Goal: Task Accomplishment & Management: Manage account settings

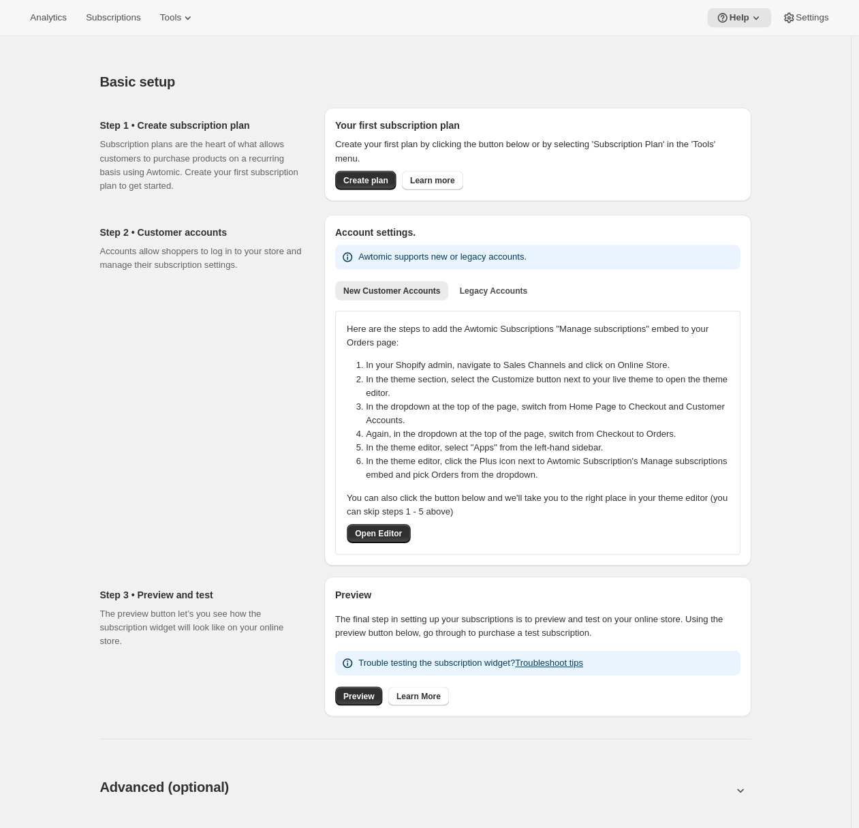
scroll to position [307, 0]
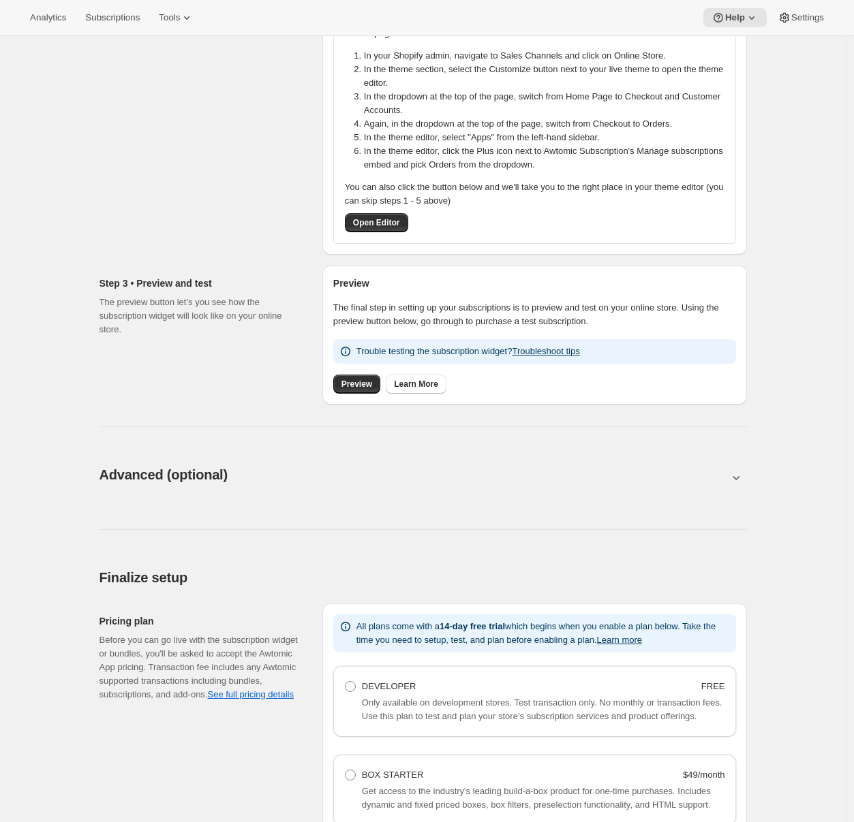
click at [145, 239] on div "Step 2 • Customer accounts Accounts allow shoppers to log in to your store and …" at bounding box center [205, 80] width 212 height 349
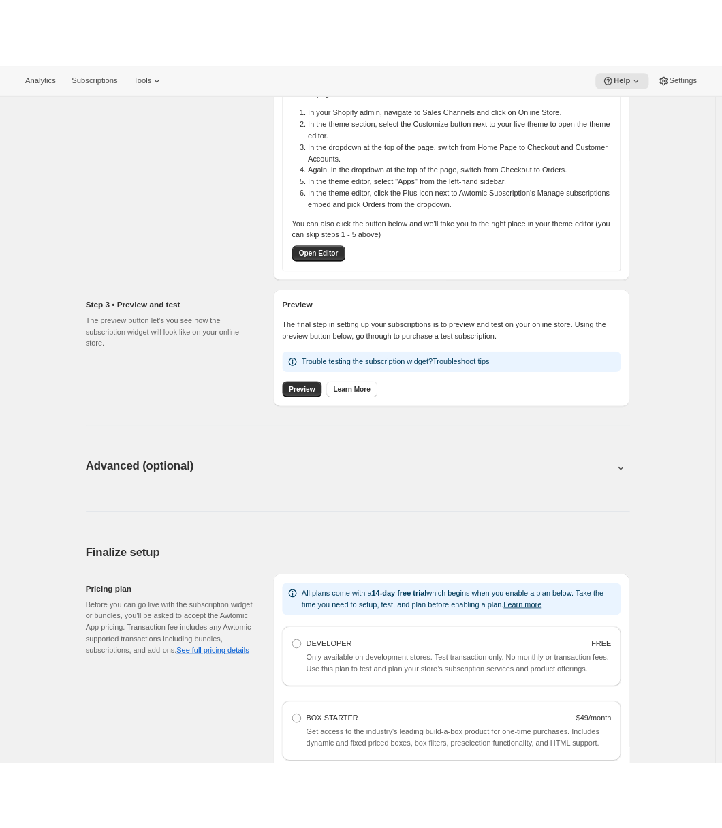
scroll to position [0, 0]
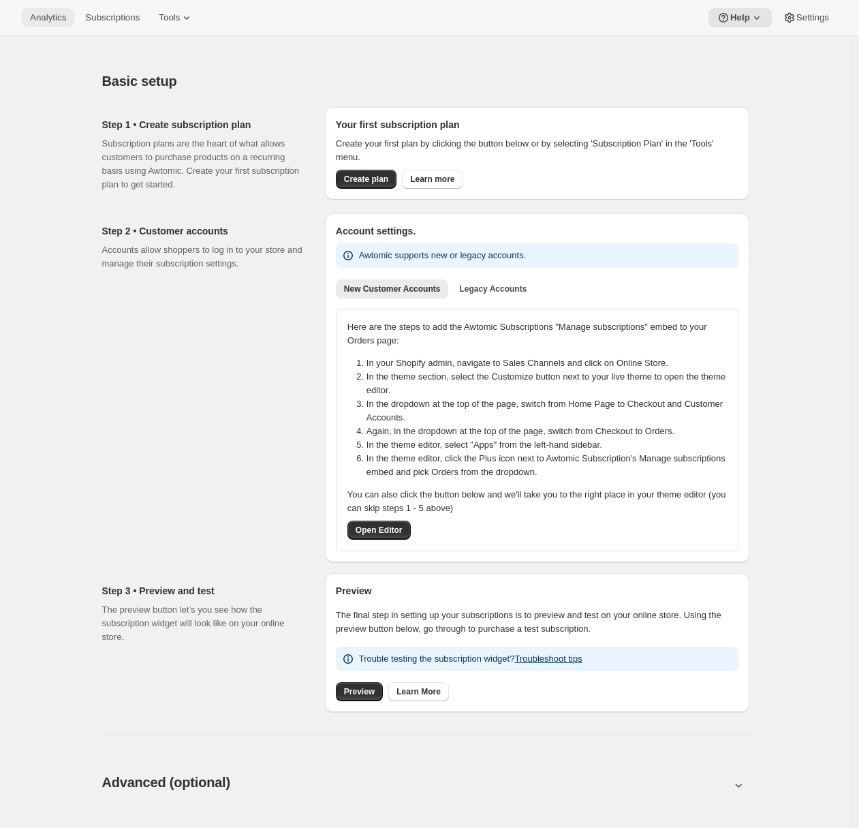
click at [39, 22] on span "Analytics" at bounding box center [48, 17] width 36 height 11
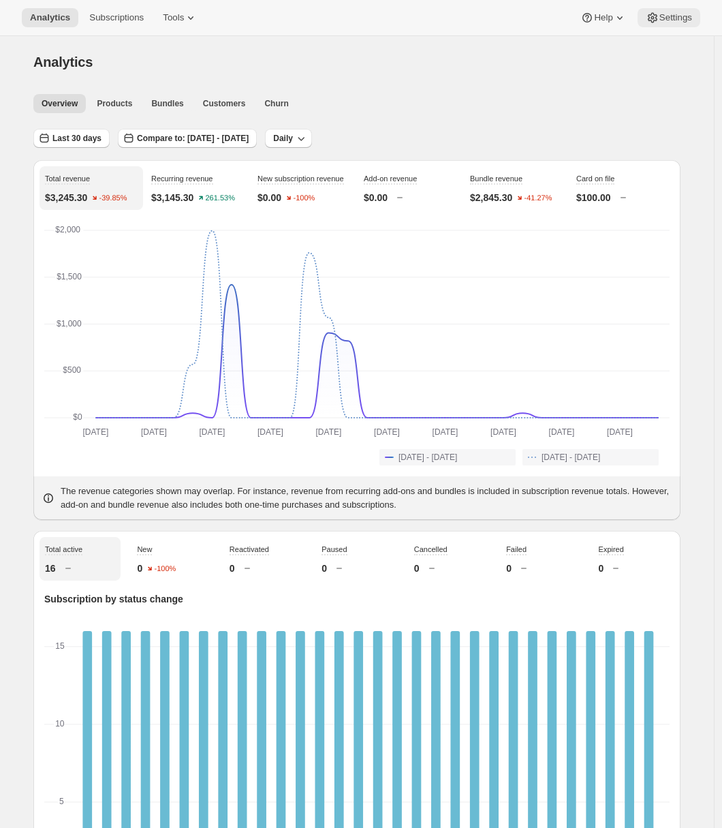
click at [671, 12] on span "Settings" at bounding box center [675, 17] width 33 height 11
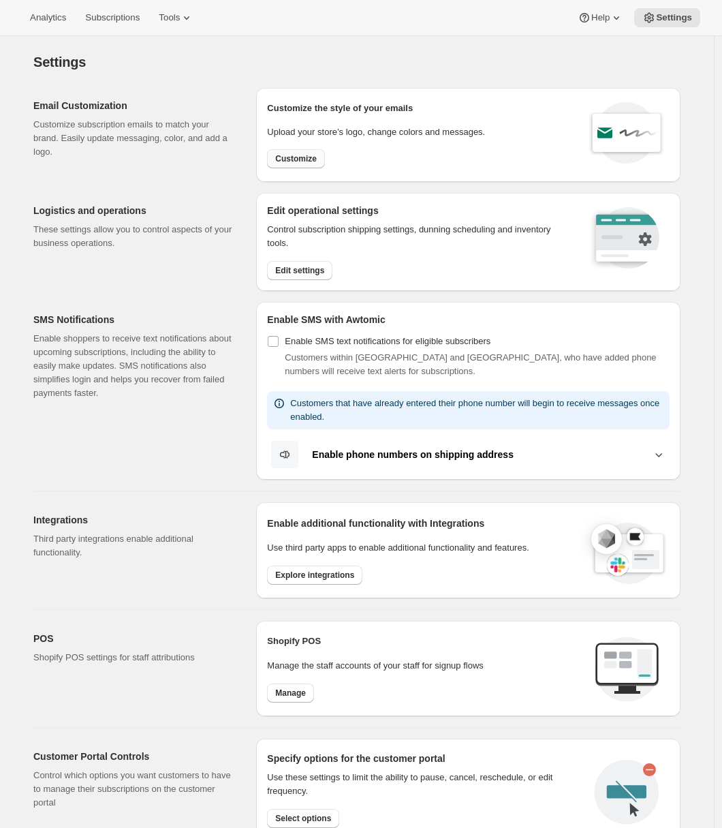
click at [292, 155] on span "Customize" at bounding box center [296, 158] width 42 height 11
select select "subscriptionMessage"
select select "5"
select select "15"
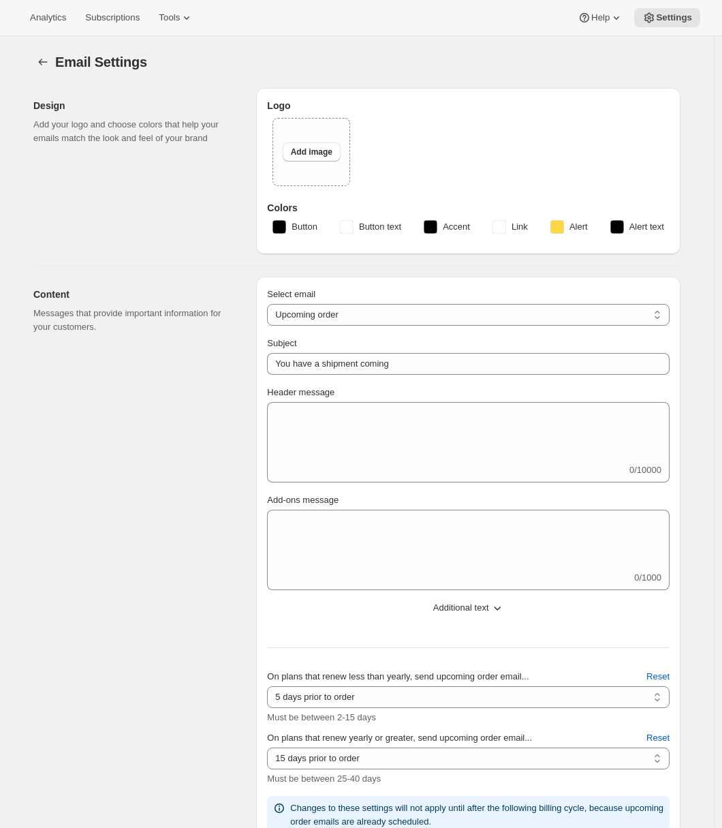
type input "Awtomic Compliance QA"
click at [45, 59] on icon "Settings" at bounding box center [43, 62] width 14 height 14
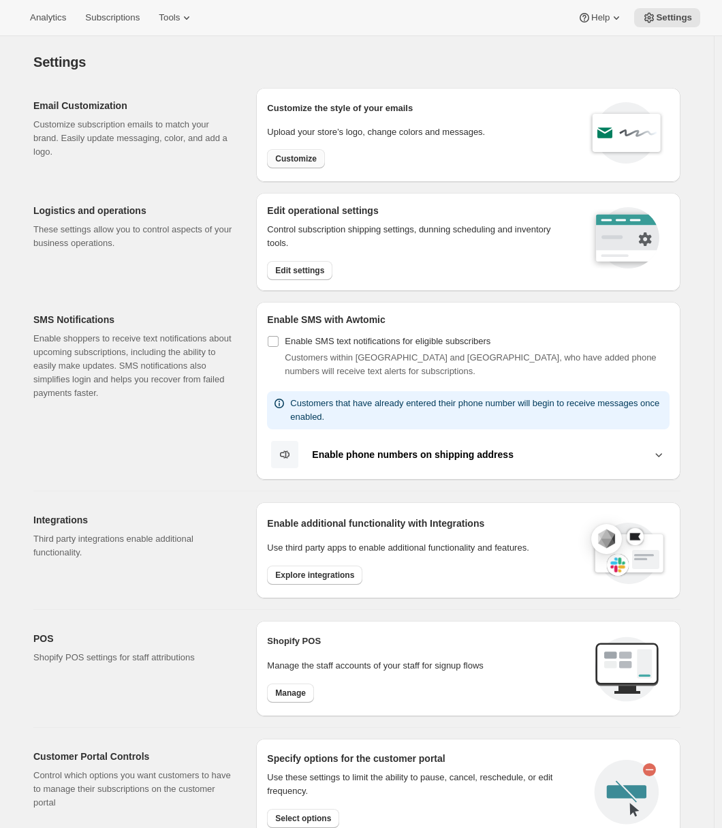
click at [304, 159] on span "Customize" at bounding box center [296, 158] width 42 height 11
select select "subscriptionMessage"
select select "5"
select select "15"
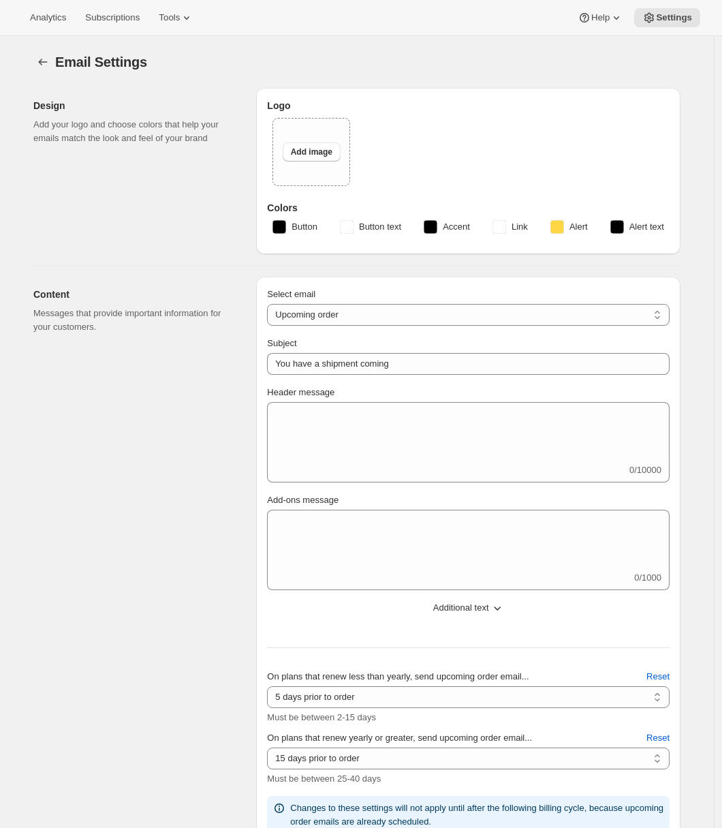
type input "Awtomic Compliance QA"
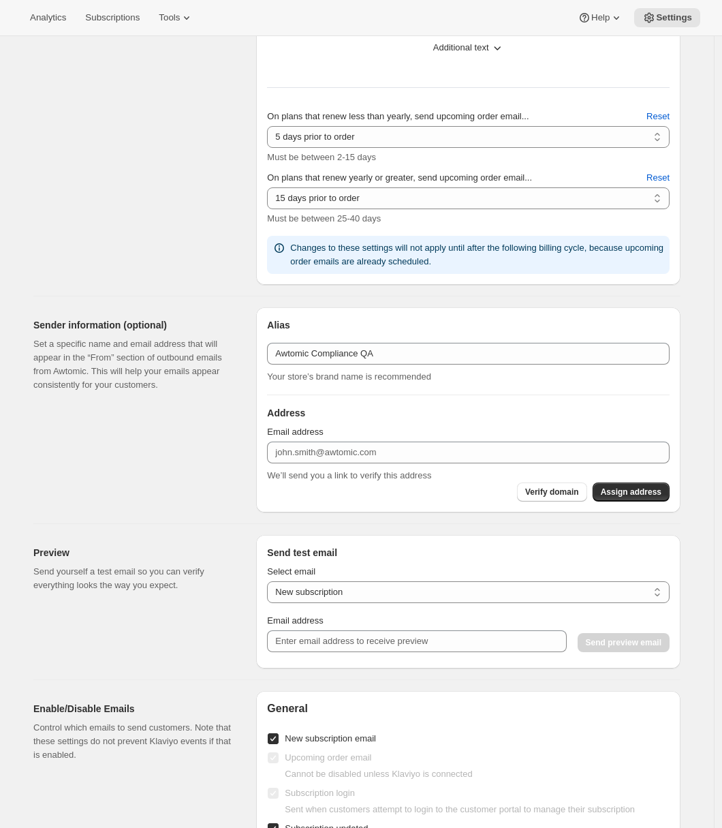
scroll to position [1085, 0]
